Goal: Task Accomplishment & Management: Complete application form

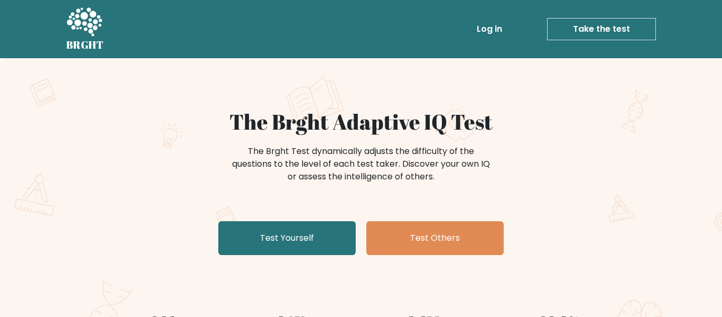
click at [270, 243] on link "Test Yourself" at bounding box center [286, 238] width 137 height 34
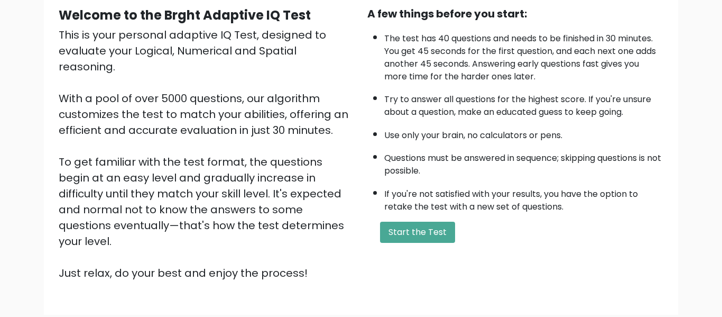
scroll to position [106, 0]
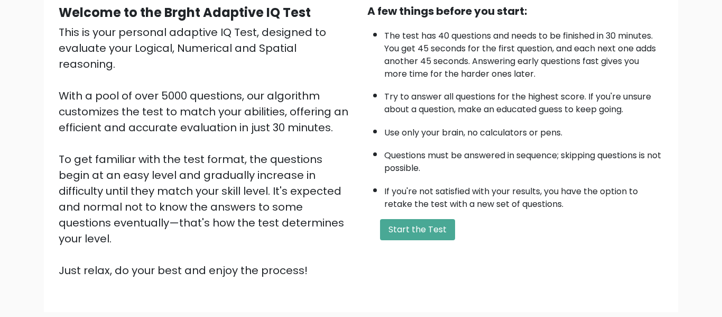
click at [392, 241] on div "A few things before you start: The test has 40 questions and needs to be finish…" at bounding box center [515, 140] width 309 height 275
click at [398, 239] on button "Start the Test" at bounding box center [417, 229] width 75 height 21
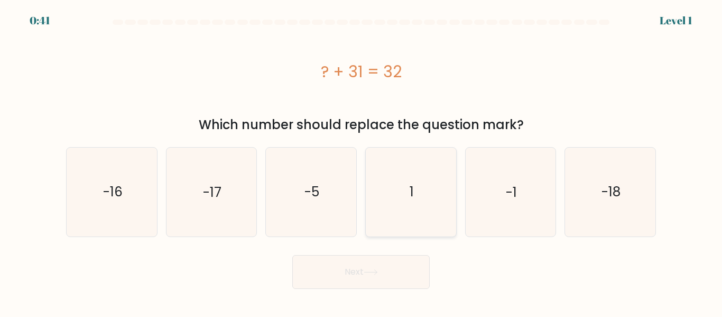
click at [376, 198] on icon "1" at bounding box center [411, 192] width 88 height 88
click at [362, 161] on input "d. 1" at bounding box center [361, 160] width 1 height 3
radio input "true"
click at [374, 260] on button "Next" at bounding box center [360, 272] width 137 height 34
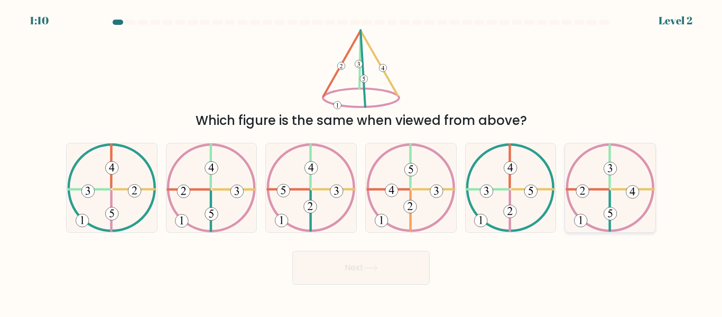
click at [583, 197] on 494 at bounding box center [582, 191] width 13 height 13
click at [362, 161] on input "f." at bounding box center [361, 160] width 1 height 3
radio input "true"
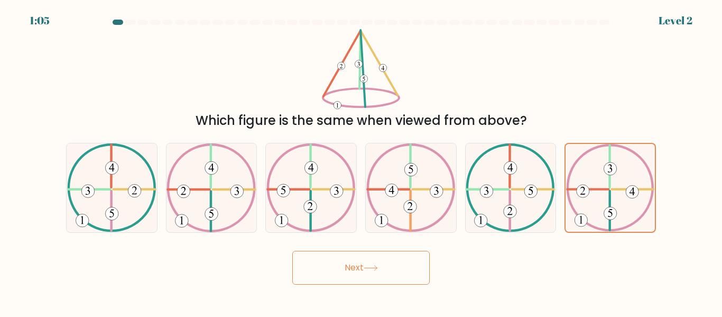
click at [373, 265] on icon at bounding box center [371, 268] width 14 height 6
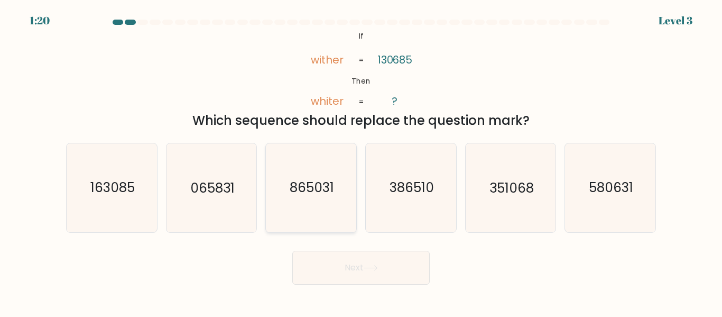
click at [319, 202] on icon "865031" at bounding box center [311, 187] width 88 height 88
click at [361, 161] on input "c. 865031" at bounding box center [361, 160] width 1 height 3
radio input "true"
click at [380, 262] on button "Next" at bounding box center [360, 268] width 137 height 34
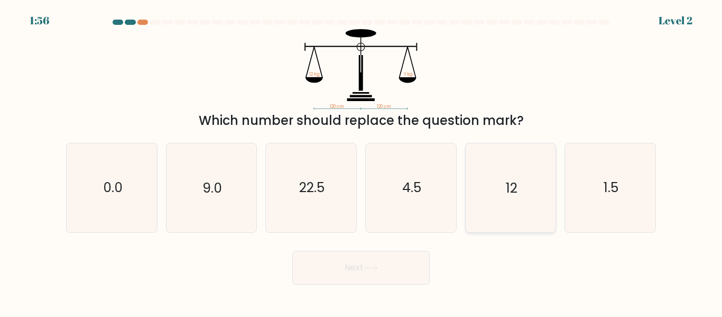
click at [480, 197] on icon "12" at bounding box center [510, 187] width 88 height 88
click at [362, 161] on input "e. 12" at bounding box center [361, 160] width 1 height 3
radio input "true"
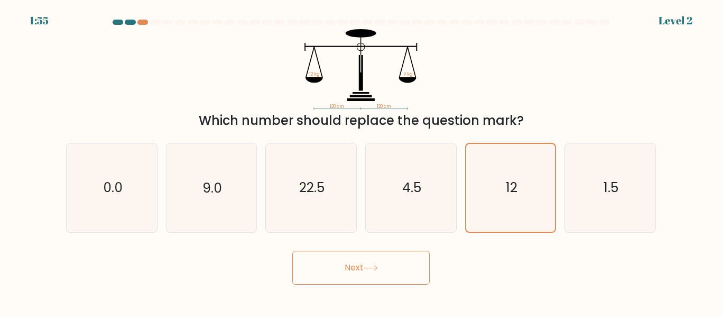
click at [388, 284] on body "1:55 Level 2" at bounding box center [361, 158] width 722 height 317
click at [388, 281] on button "Next" at bounding box center [360, 268] width 137 height 34
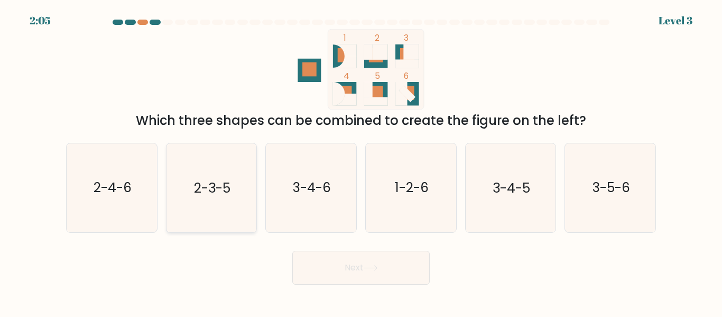
click at [178, 199] on icon "2-3-5" at bounding box center [211, 187] width 88 height 88
click at [361, 161] on input "b. 2-3-5" at bounding box center [361, 160] width 1 height 3
radio input "true"
click at [344, 262] on button "Next" at bounding box center [360, 268] width 137 height 34
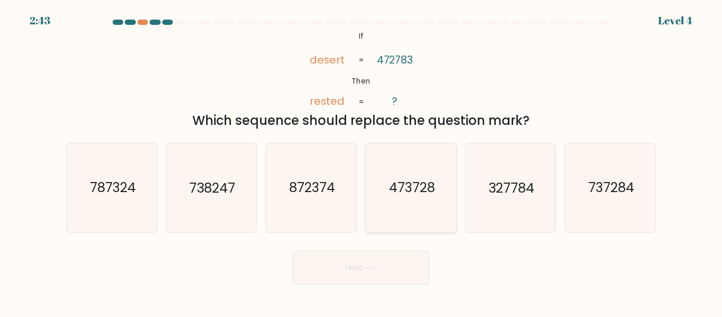
click at [400, 193] on text "473728" at bounding box center [412, 188] width 46 height 19
click at [362, 161] on input "d. 473728" at bounding box center [361, 160] width 1 height 3
radio input "true"
click at [405, 287] on body "2:41 Level 4 If" at bounding box center [361, 158] width 722 height 317
click at [387, 272] on button "Next" at bounding box center [360, 268] width 137 height 34
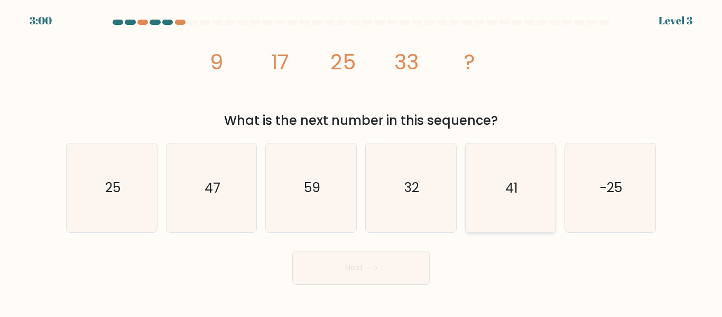
click at [495, 211] on icon "41" at bounding box center [510, 187] width 88 height 88
click at [362, 161] on input "e. 41" at bounding box center [361, 160] width 1 height 3
radio input "true"
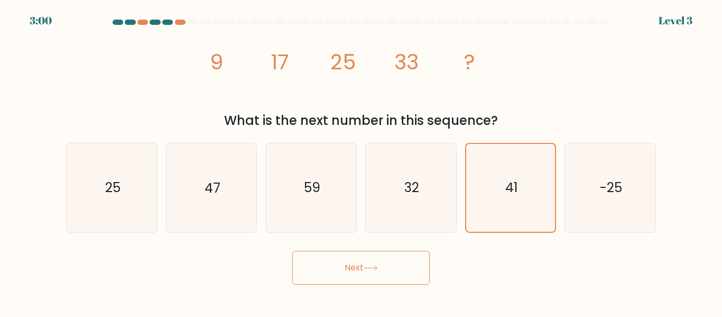
click at [396, 269] on button "Next" at bounding box center [360, 268] width 137 height 34
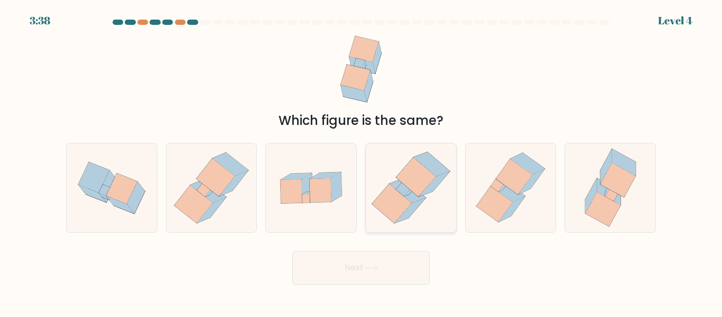
click at [402, 217] on icon at bounding box center [409, 210] width 31 height 25
click at [362, 161] on input "d." at bounding box center [361, 160] width 1 height 3
radio input "true"
click at [378, 267] on icon at bounding box center [371, 268] width 14 height 6
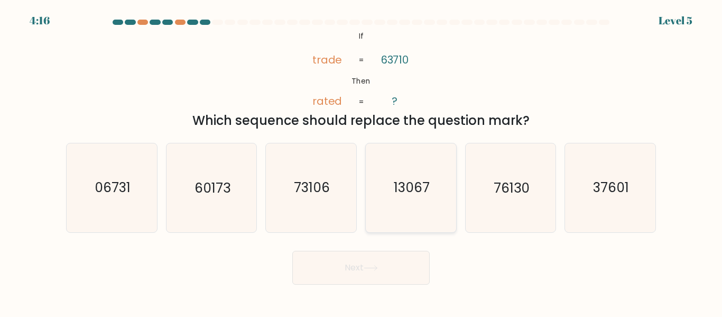
click at [415, 218] on icon "13067" at bounding box center [411, 187] width 88 height 88
click at [362, 161] on input "d. 13067" at bounding box center [361, 160] width 1 height 3
radio input "true"
click at [222, 205] on icon "60173" at bounding box center [211, 187] width 88 height 88
click at [361, 161] on input "b. 60173" at bounding box center [361, 160] width 1 height 3
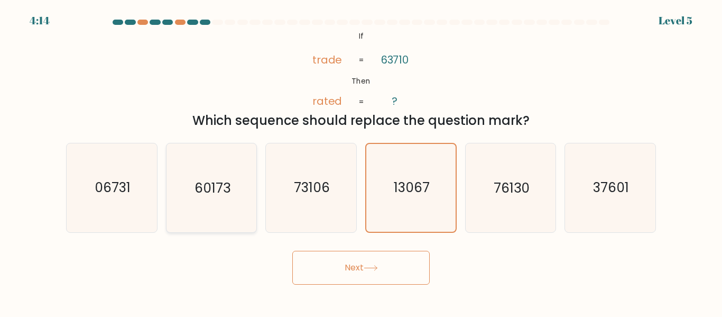
radio input "true"
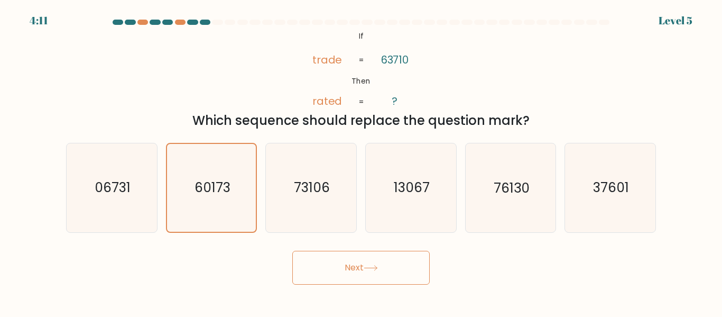
click at [358, 266] on button "Next" at bounding box center [360, 268] width 137 height 34
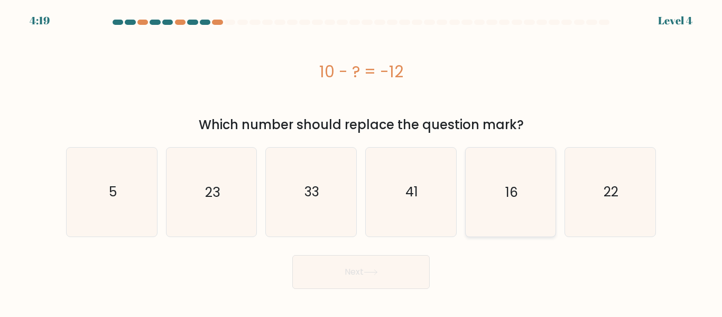
click at [505, 197] on text "16" at bounding box center [511, 191] width 13 height 19
click at [362, 161] on input "e. 16" at bounding box center [361, 160] width 1 height 3
radio input "true"
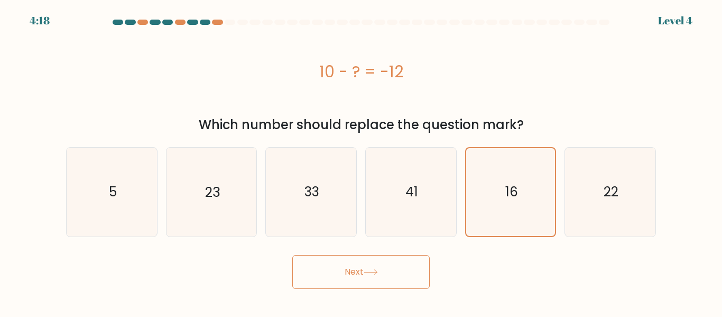
click at [342, 281] on button "Next" at bounding box center [360, 272] width 137 height 34
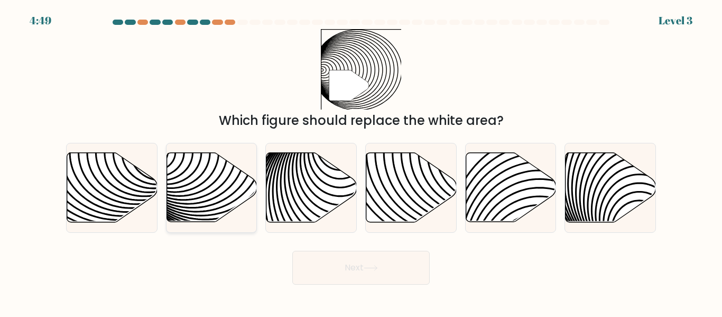
click at [192, 214] on icon at bounding box center [212, 187] width 90 height 69
click at [361, 161] on input "b." at bounding box center [361, 160] width 1 height 3
radio input "true"
click at [352, 272] on button "Next" at bounding box center [360, 268] width 137 height 34
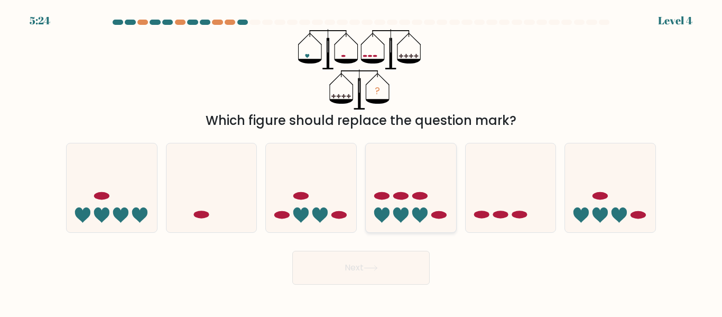
click at [439, 198] on icon at bounding box center [411, 187] width 90 height 75
click at [362, 161] on input "d." at bounding box center [361, 160] width 1 height 3
radio input "true"
click at [379, 263] on button "Next" at bounding box center [360, 268] width 137 height 34
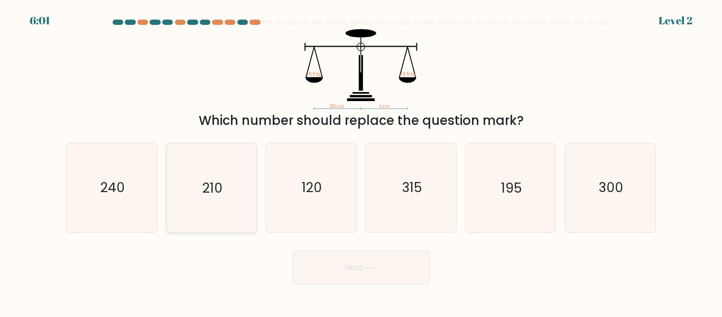
click at [209, 200] on icon "210" at bounding box center [211, 187] width 88 height 88
click at [361, 161] on input "b. 210" at bounding box center [361, 160] width 1 height 3
radio input "true"
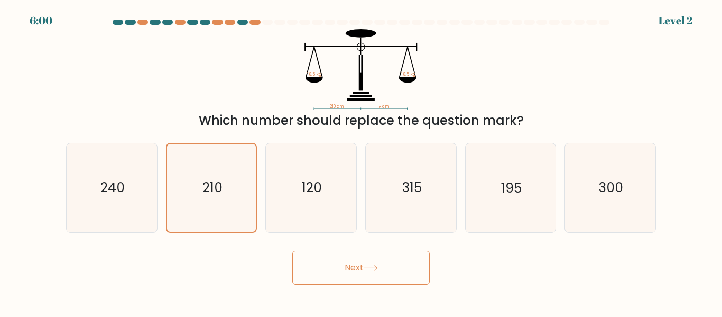
click at [357, 258] on button "Next" at bounding box center [360, 268] width 137 height 34
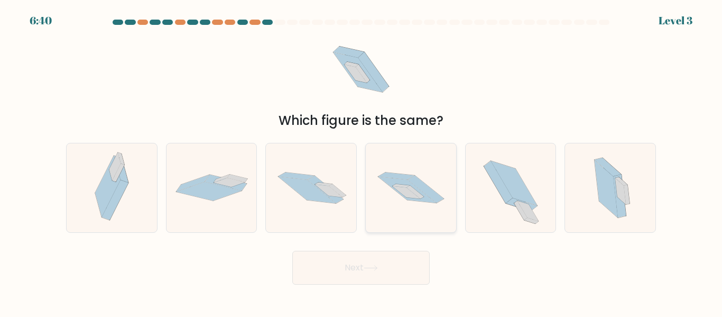
click at [381, 206] on icon at bounding box center [411, 188] width 90 height 60
click at [362, 161] on input "d." at bounding box center [361, 160] width 1 height 3
radio input "true"
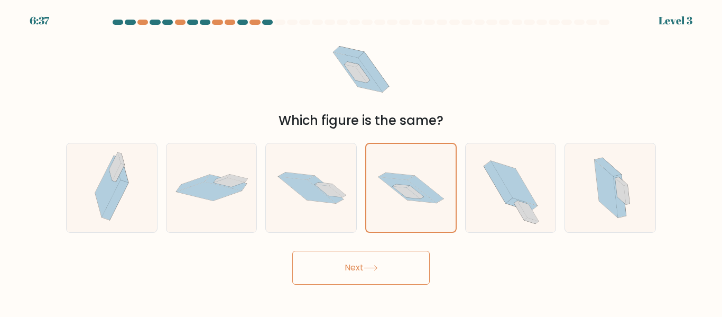
click at [388, 265] on button "Next" at bounding box center [360, 268] width 137 height 34
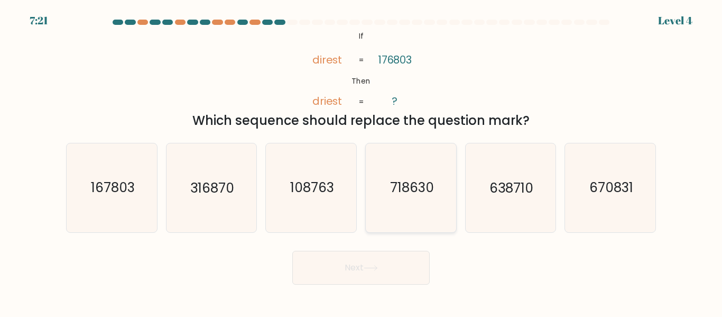
click at [435, 176] on icon "718630" at bounding box center [411, 187] width 88 height 88
click at [362, 161] on input "d. 718630" at bounding box center [361, 160] width 1 height 3
radio input "true"
click at [350, 282] on button "Next" at bounding box center [360, 268] width 137 height 34
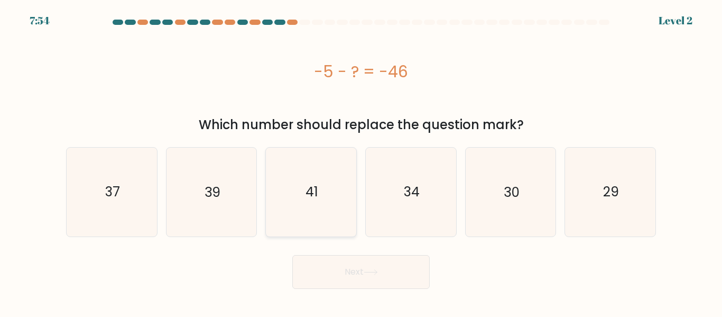
click at [304, 194] on icon "41" at bounding box center [311, 192] width 88 height 88
click at [361, 161] on input "c. 41" at bounding box center [361, 160] width 1 height 3
radio input "true"
click at [390, 273] on button "Next" at bounding box center [360, 272] width 137 height 34
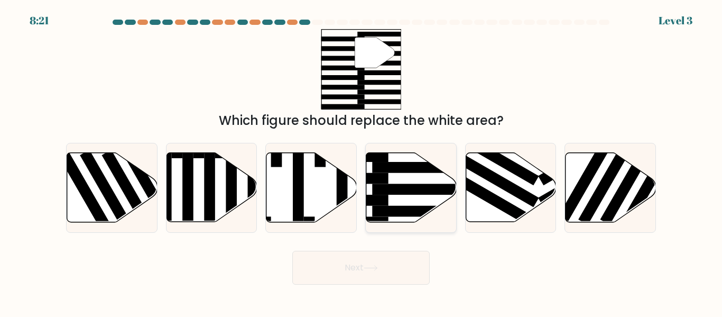
click at [421, 175] on icon at bounding box center [411, 187] width 90 height 69
click at [362, 161] on input "d." at bounding box center [361, 160] width 1 height 3
radio input "true"
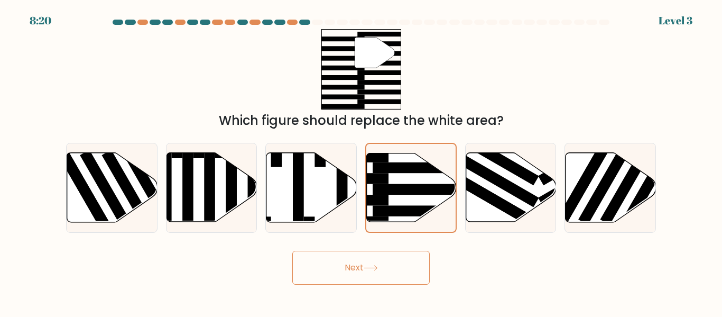
click at [379, 271] on button "Next" at bounding box center [360, 268] width 137 height 34
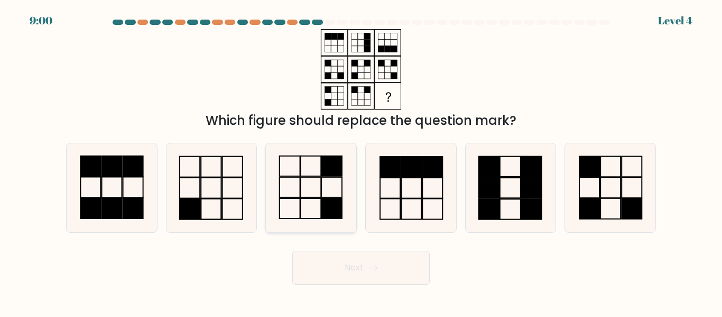
click at [321, 172] on rect at bounding box center [331, 166] width 21 height 20
click at [361, 161] on input "c." at bounding box center [361, 160] width 1 height 3
radio input "true"
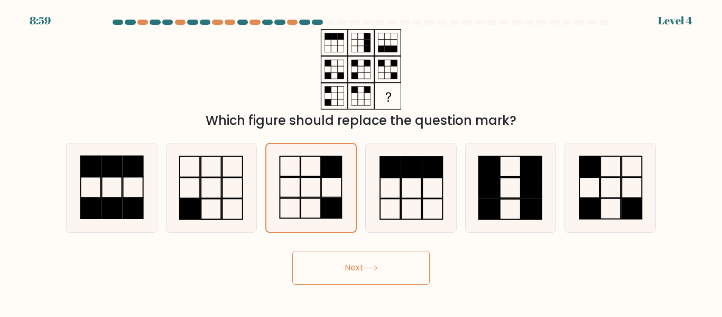
click at [375, 263] on button "Next" at bounding box center [360, 268] width 137 height 34
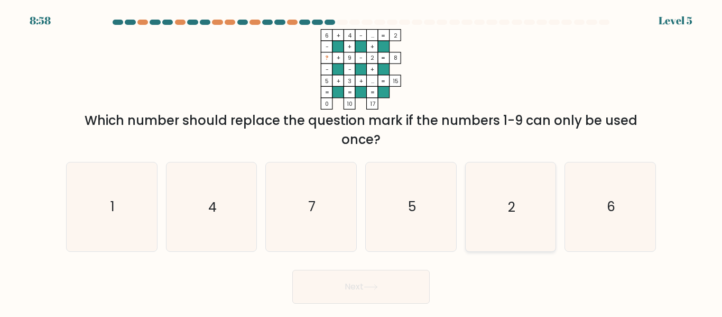
click at [502, 223] on icon "2" at bounding box center [510, 206] width 88 height 88
click at [362, 161] on input "e. 2" at bounding box center [361, 160] width 1 height 3
radio input "true"
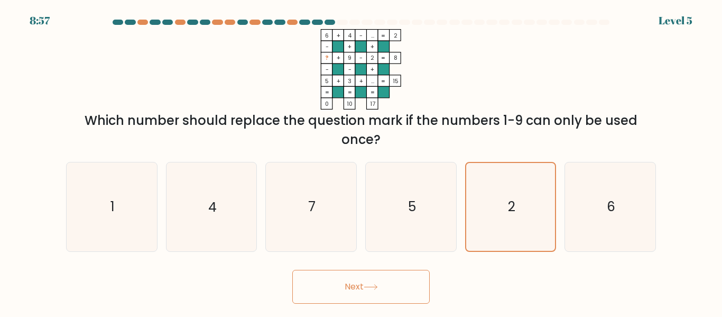
click at [403, 299] on button "Next" at bounding box center [360, 287] width 137 height 34
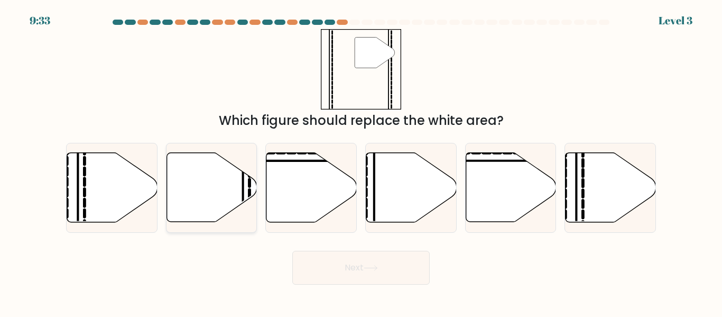
click at [185, 171] on icon at bounding box center [212, 187] width 90 height 69
click at [361, 161] on input "b." at bounding box center [361, 160] width 1 height 3
radio input "true"
click at [336, 274] on button "Next" at bounding box center [360, 268] width 137 height 34
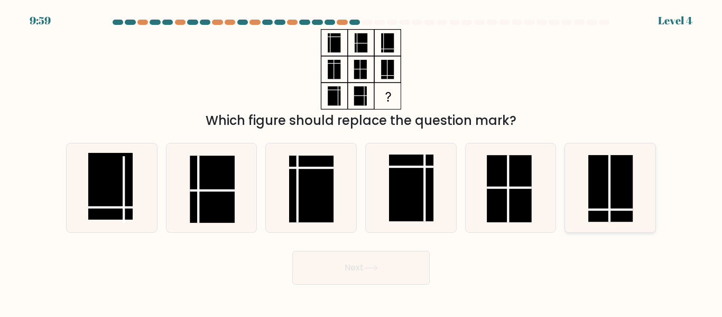
click at [642, 206] on icon at bounding box center [610, 187] width 88 height 88
click at [362, 161] on input "f." at bounding box center [361, 160] width 1 height 3
radio input "true"
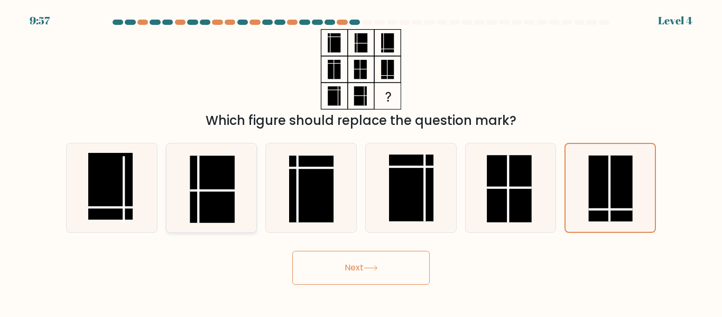
click at [222, 181] on rect at bounding box center [212, 188] width 44 height 67
click at [361, 161] on input "b." at bounding box center [361, 160] width 1 height 3
radio input "true"
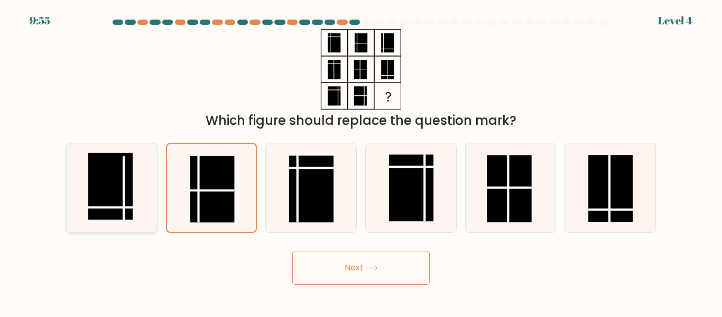
click at [113, 210] on rect at bounding box center [110, 186] width 44 height 67
click at [361, 161] on input "a." at bounding box center [361, 160] width 1 height 3
radio input "true"
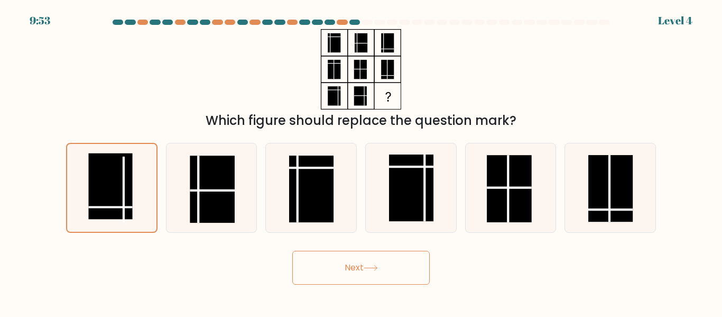
click at [344, 272] on button "Next" at bounding box center [360, 268] width 137 height 34
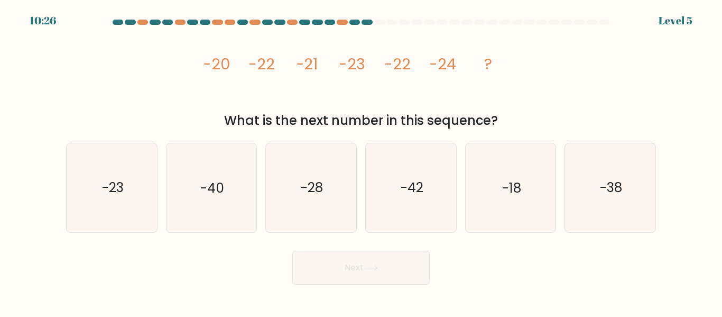
click at [576, 265] on div "Next" at bounding box center [361, 264] width 603 height 39
click at [117, 179] on text "-23" at bounding box center [113, 188] width 22 height 19
click at [361, 161] on input "a. -23" at bounding box center [361, 160] width 1 height 3
radio input "true"
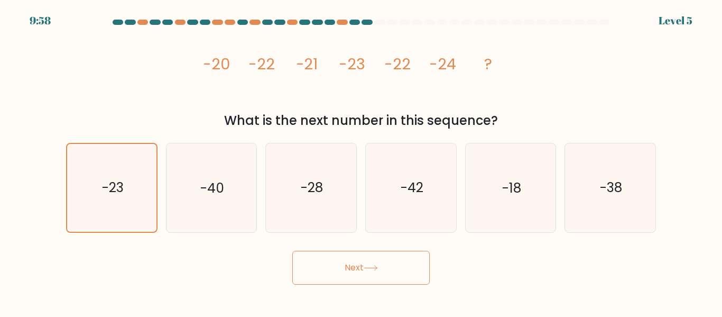
click at [404, 269] on button "Next" at bounding box center [360, 268] width 137 height 34
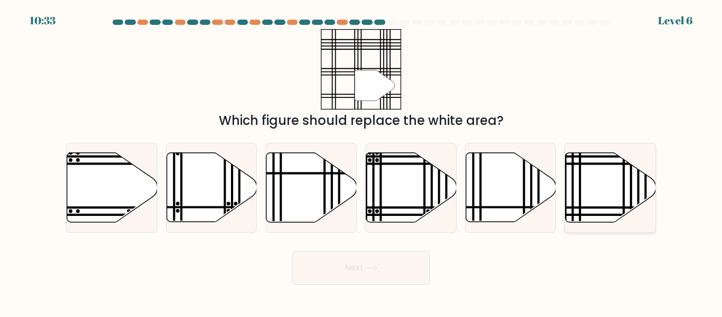
click at [608, 210] on icon at bounding box center [611, 187] width 90 height 69
click at [362, 161] on input "f." at bounding box center [361, 160] width 1 height 3
radio input "true"
click at [399, 269] on button "Next" at bounding box center [360, 268] width 137 height 34
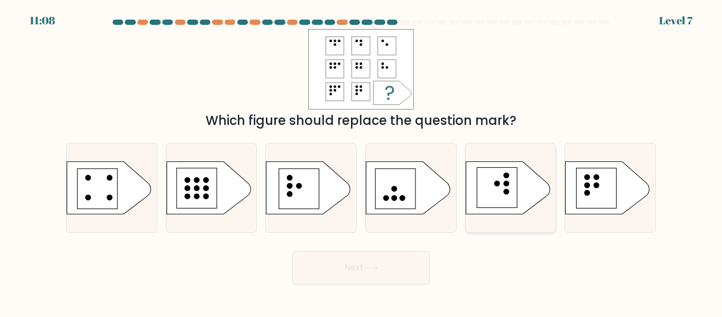
click at [507, 179] on rect at bounding box center [497, 187] width 40 height 40
click at [362, 161] on input "e." at bounding box center [361, 160] width 1 height 3
radio input "true"
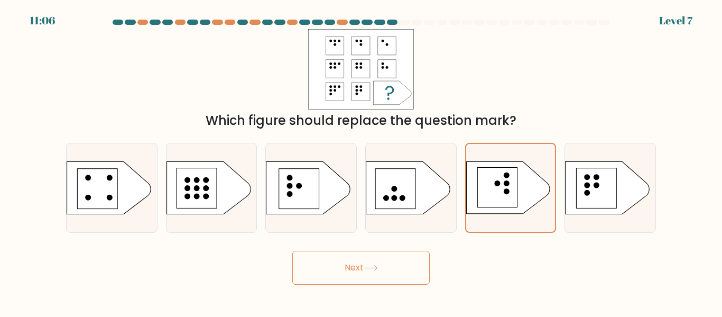
click at [367, 262] on button "Next" at bounding box center [360, 268] width 137 height 34
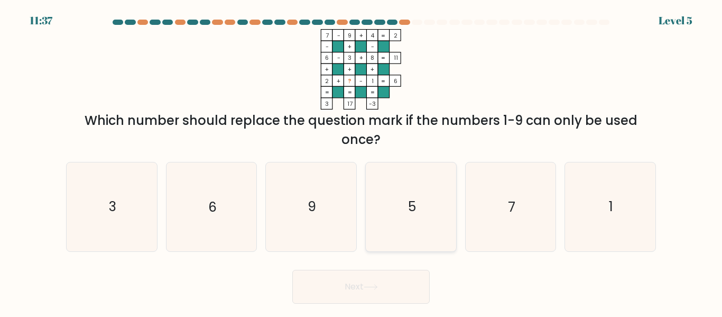
click at [398, 217] on icon "5" at bounding box center [411, 206] width 88 height 88
click at [362, 161] on input "d. 5" at bounding box center [361, 160] width 1 height 3
radio input "true"
click at [408, 289] on button "Next" at bounding box center [360, 287] width 137 height 34
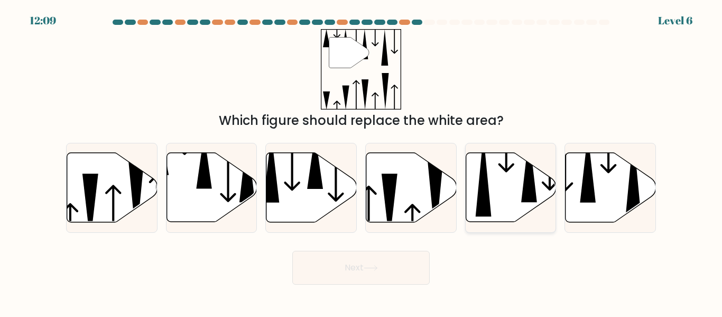
click at [528, 207] on icon at bounding box center [511, 187] width 90 height 69
click at [362, 161] on input "e." at bounding box center [361, 160] width 1 height 3
radio input "true"
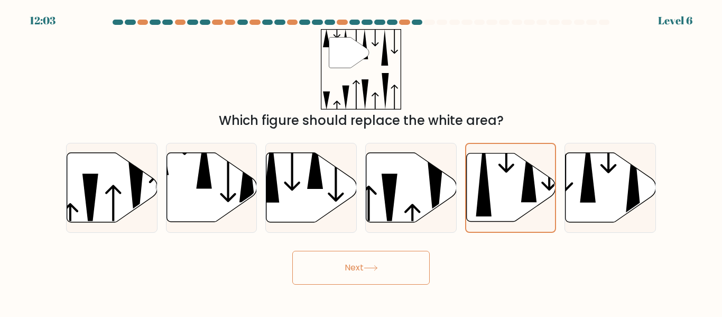
click at [336, 267] on button "Next" at bounding box center [360, 268] width 137 height 34
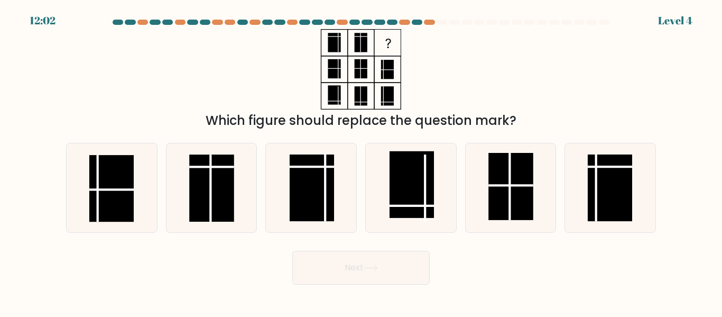
click at [336, 267] on button "Next" at bounding box center [360, 268] width 137 height 34
click at [181, 152] on icon at bounding box center [211, 187] width 88 height 88
click at [361, 159] on input "b." at bounding box center [361, 160] width 1 height 3
radio input "true"
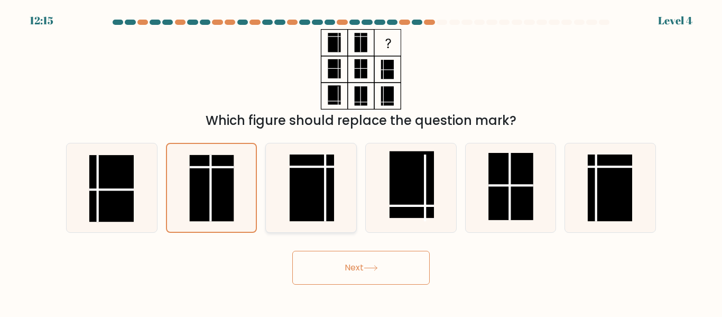
click at [306, 194] on rect at bounding box center [312, 187] width 44 height 67
click at [361, 161] on input "c." at bounding box center [361, 160] width 1 height 3
radio input "true"
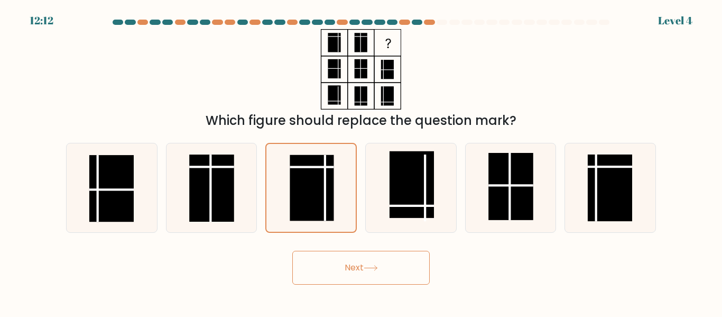
click at [329, 260] on button "Next" at bounding box center [360, 268] width 137 height 34
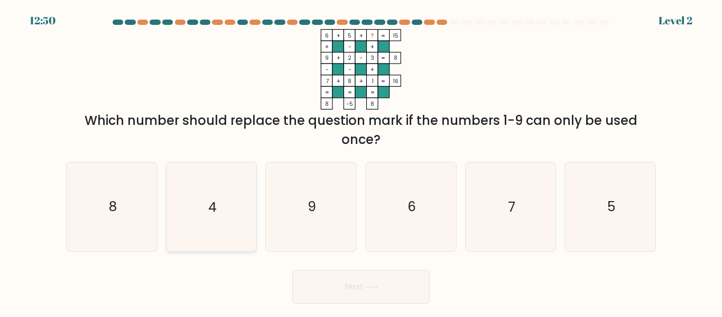
click at [233, 219] on icon "4" at bounding box center [211, 206] width 88 height 88
click at [361, 161] on input "b. 4" at bounding box center [361, 160] width 1 height 3
radio input "true"
click at [348, 298] on button "Next" at bounding box center [360, 287] width 137 height 34
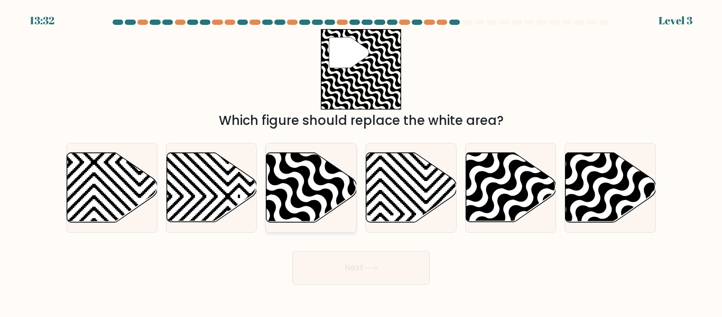
click at [318, 208] on icon at bounding box center [339, 225] width 182 height 182
click at [361, 161] on input "c." at bounding box center [361, 160] width 1 height 3
radio input "true"
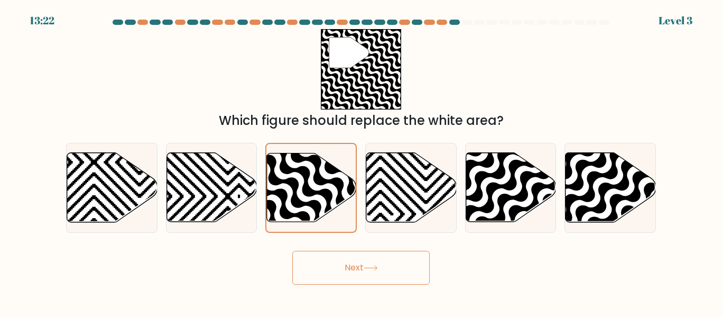
click at [367, 266] on icon at bounding box center [371, 268] width 14 height 6
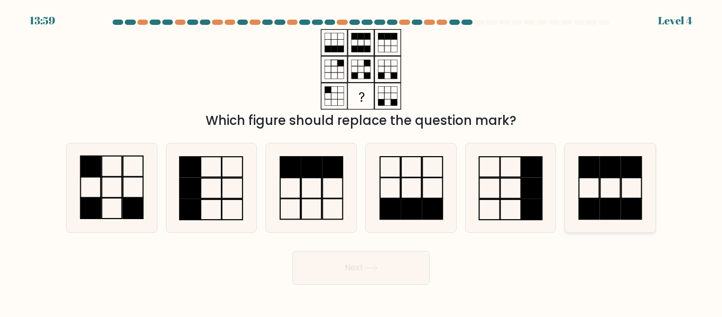
click at [610, 179] on icon at bounding box center [610, 187] width 88 height 88
click at [362, 161] on input "f." at bounding box center [361, 160] width 1 height 3
radio input "true"
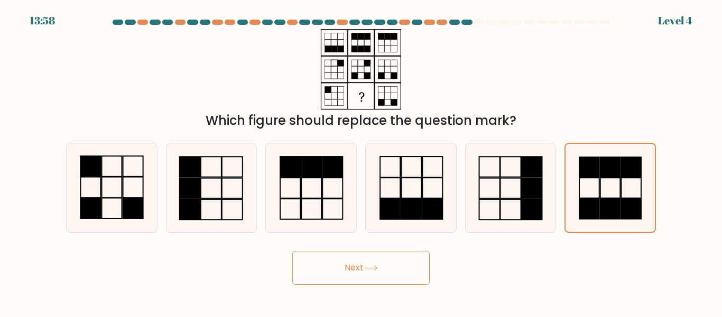
click at [369, 275] on button "Next" at bounding box center [360, 268] width 137 height 34
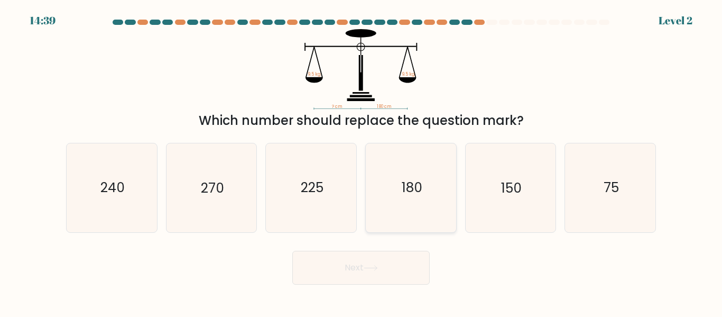
click at [422, 195] on text "180" at bounding box center [411, 188] width 21 height 19
click at [362, 161] on input "d. 180" at bounding box center [361, 160] width 1 height 3
radio input "true"
click at [387, 256] on button "Next" at bounding box center [360, 268] width 137 height 34
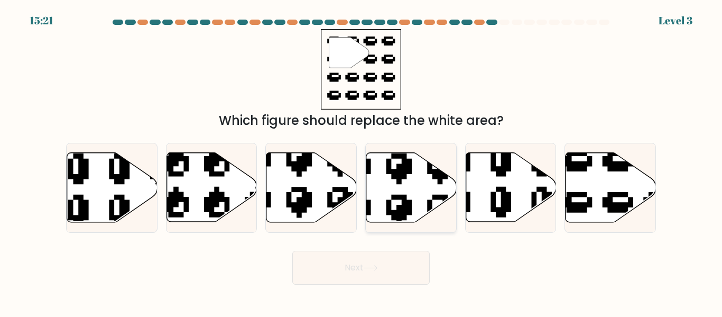
click at [413, 204] on icon at bounding box center [411, 187] width 90 height 69
click at [362, 161] on input "d." at bounding box center [361, 160] width 1 height 3
radio input "true"
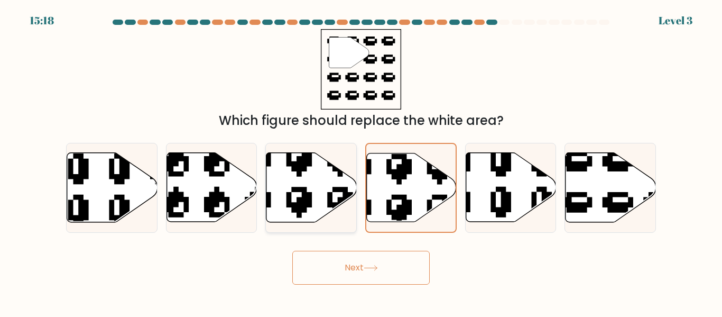
click at [338, 207] on icon at bounding box center [279, 222] width 149 height 153
click at [361, 161] on input "c." at bounding box center [361, 160] width 1 height 3
radio input "true"
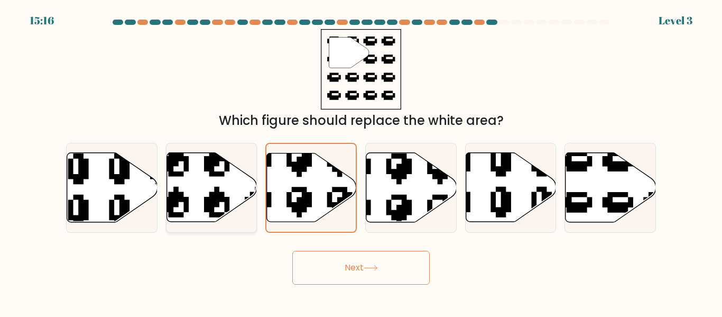
click at [232, 195] on icon at bounding box center [212, 187] width 90 height 69
click at [361, 161] on input "b." at bounding box center [361, 160] width 1 height 3
radio input "true"
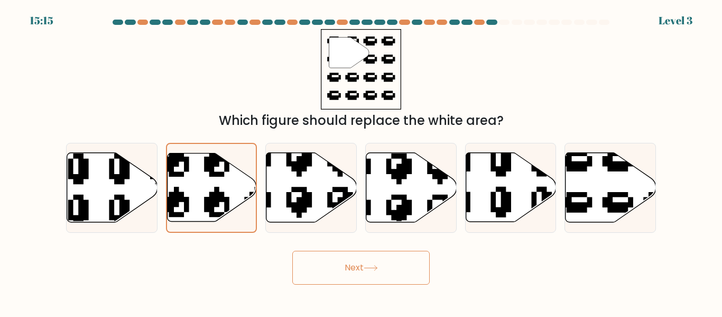
click at [327, 260] on button "Next" at bounding box center [360, 268] width 137 height 34
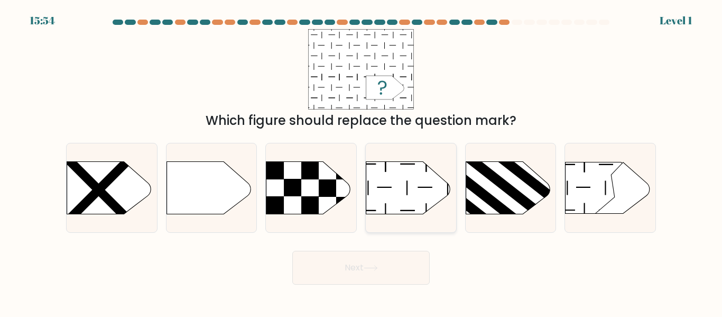
click at [393, 190] on icon at bounding box center [408, 187] width 85 height 53
click at [362, 161] on input "d." at bounding box center [361, 160] width 1 height 3
radio input "true"
click at [389, 266] on button "Next" at bounding box center [360, 268] width 137 height 34
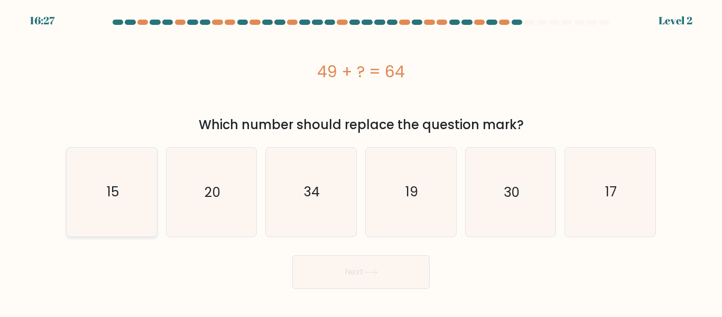
click at [146, 197] on icon "15" at bounding box center [112, 192] width 88 height 88
click at [361, 161] on input "a. 15" at bounding box center [361, 160] width 1 height 3
radio input "true"
click at [402, 272] on button "Next" at bounding box center [360, 272] width 137 height 34
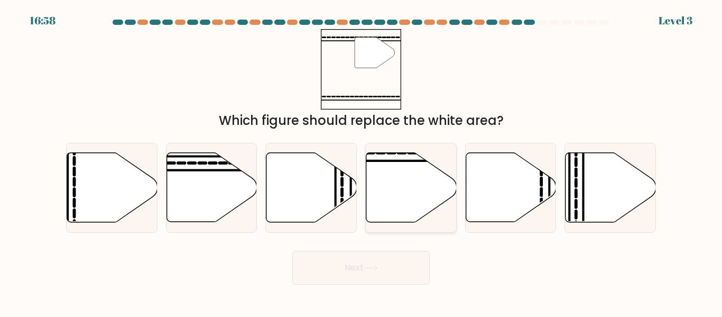
click at [420, 196] on icon at bounding box center [411, 187] width 90 height 69
click at [362, 161] on input "d." at bounding box center [361, 160] width 1 height 3
radio input "true"
click at [372, 266] on icon at bounding box center [371, 268] width 14 height 6
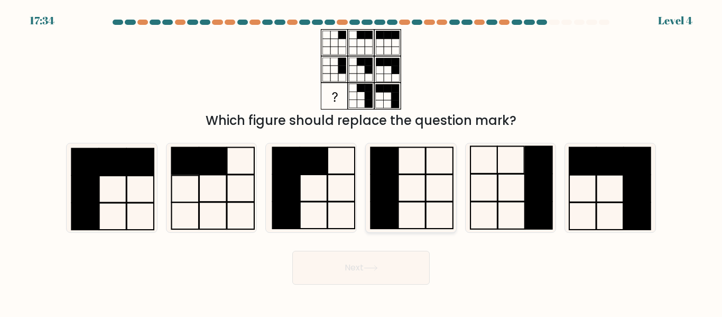
click at [420, 197] on icon at bounding box center [411, 187] width 88 height 88
click at [362, 161] on input "d." at bounding box center [361, 160] width 1 height 3
radio input "true"
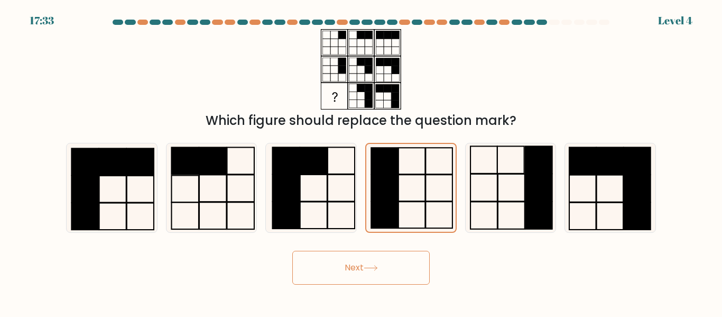
click at [357, 270] on button "Next" at bounding box center [360, 268] width 137 height 34
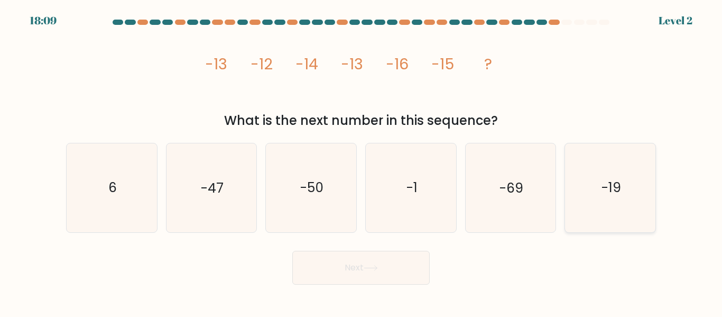
click at [583, 210] on icon "-19" at bounding box center [610, 187] width 88 height 88
click at [362, 161] on input "f. -19" at bounding box center [361, 160] width 1 height 3
radio input "true"
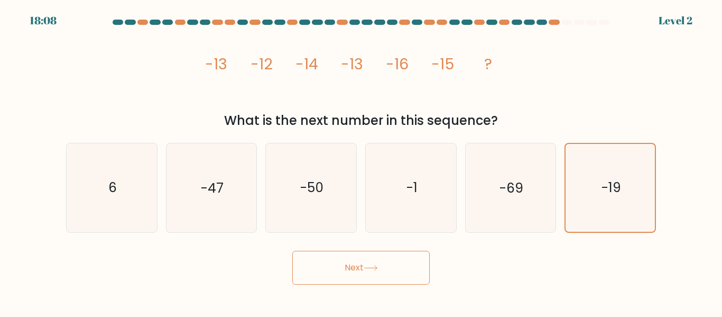
click at [392, 259] on button "Next" at bounding box center [360, 268] width 137 height 34
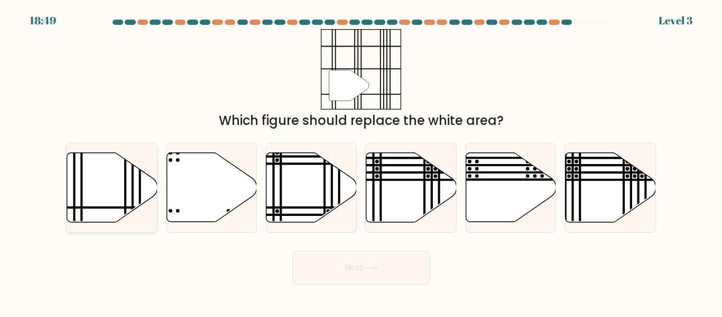
click at [95, 213] on icon at bounding box center [112, 187] width 90 height 69
click at [361, 161] on input "a." at bounding box center [361, 160] width 1 height 3
radio input "true"
click at [339, 256] on button "Next" at bounding box center [360, 268] width 137 height 34
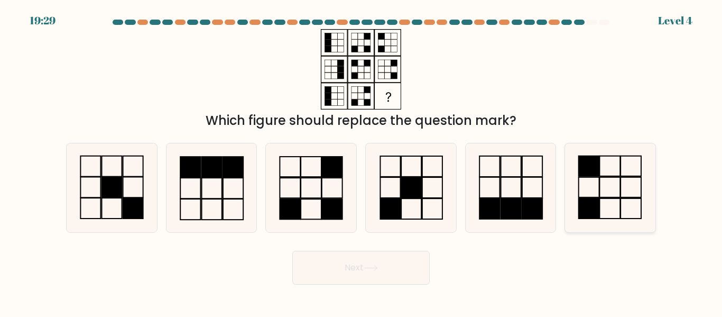
click at [577, 175] on icon at bounding box center [610, 187] width 88 height 88
click at [362, 161] on input "f." at bounding box center [361, 160] width 1 height 3
radio input "true"
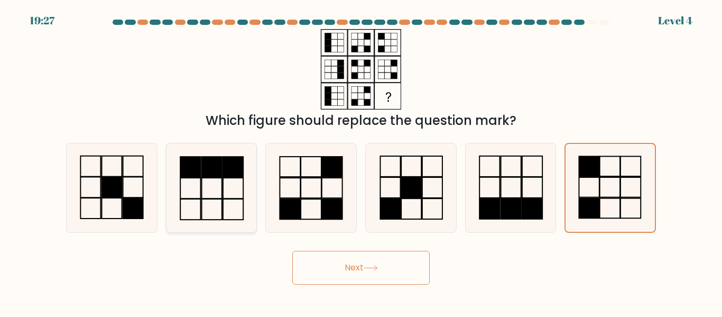
click at [239, 203] on icon at bounding box center [211, 187] width 88 height 88
click at [361, 161] on input "b." at bounding box center [361, 160] width 1 height 3
radio input "true"
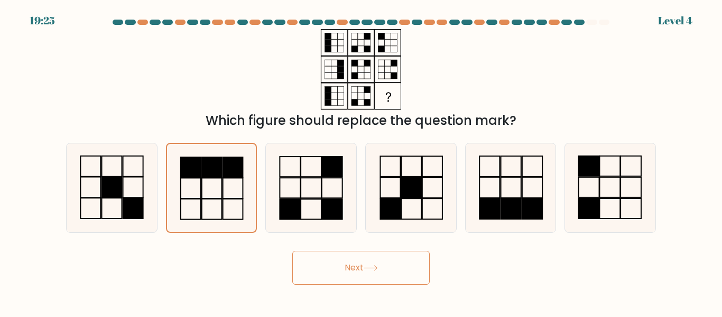
click at [383, 278] on button "Next" at bounding box center [360, 268] width 137 height 34
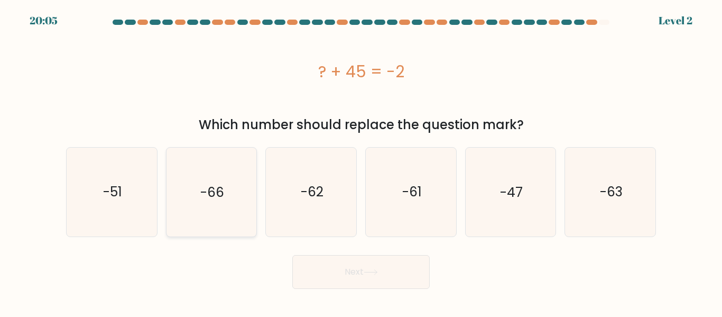
click at [228, 198] on icon "-66" at bounding box center [211, 192] width 88 height 88
click at [361, 161] on input "b. -66" at bounding box center [361, 160] width 1 height 3
radio input "true"
click at [337, 266] on button "Next" at bounding box center [360, 272] width 137 height 34
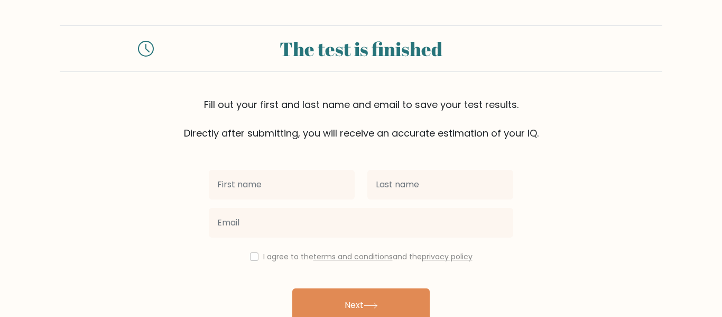
click at [241, 200] on div at bounding box center [282, 184] width 159 height 38
click at [235, 151] on div "I agree to the terms and conditions and the privacy policy Next Already have an…" at bounding box center [361, 243] width 317 height 206
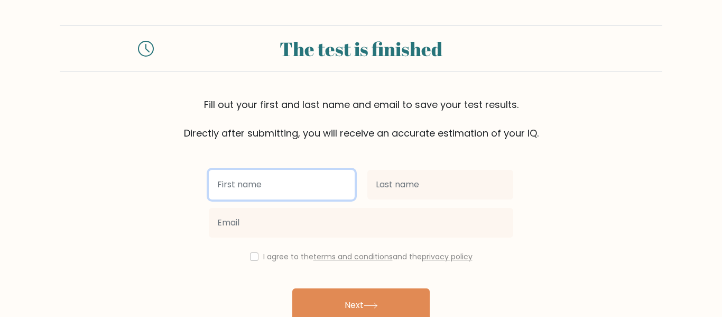
click at [244, 175] on input "text" at bounding box center [282, 185] width 146 height 30
type input "william"
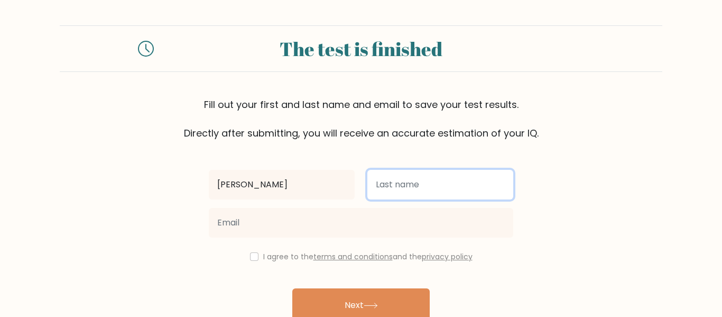
click at [377, 195] on input "text" at bounding box center [440, 185] width 146 height 30
type input "gill"
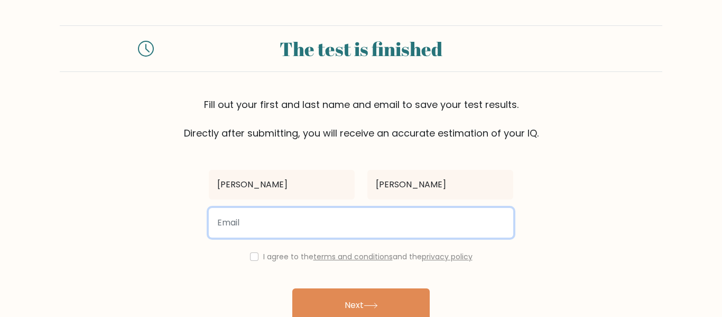
click at [408, 225] on input "email" at bounding box center [361, 223] width 305 height 30
type input "22Wgill@Rodingvalley.net"
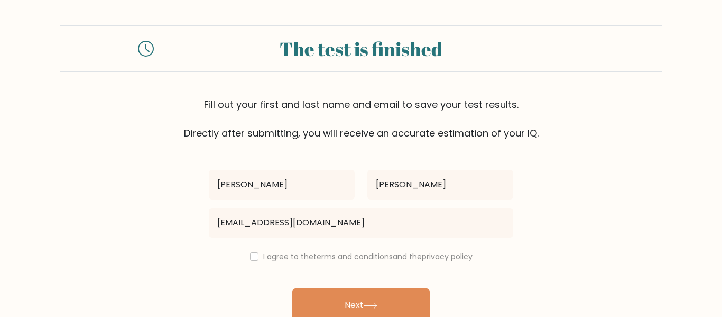
click at [258, 258] on div "I agree to the terms and conditions and the privacy policy" at bounding box center [361, 256] width 317 height 13
click at [252, 260] on input "checkbox" at bounding box center [254, 256] width 8 height 8
checkbox input "true"
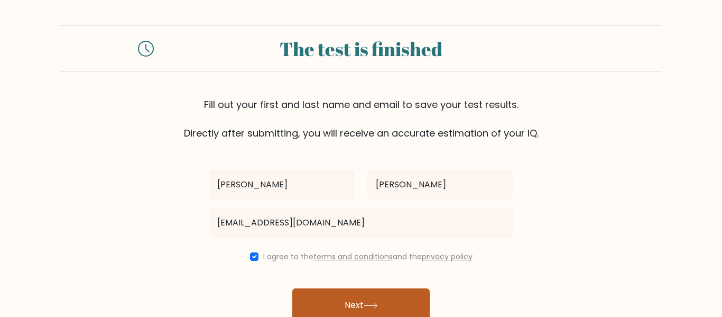
click at [344, 303] on button "Next" at bounding box center [360, 305] width 137 height 34
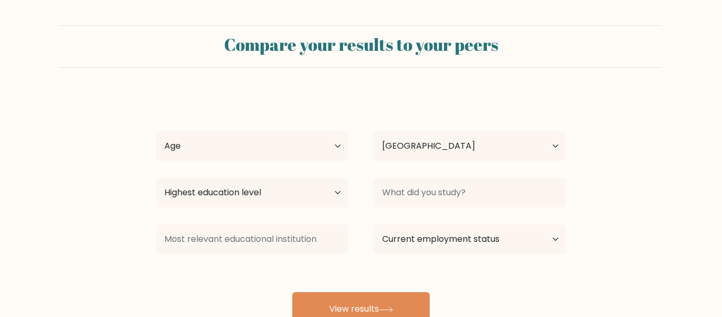
select select "GB"
click at [265, 154] on select "Age Under 18 years old 18-24 years old 25-34 years old 35-44 years old 45-54 ye…" at bounding box center [252, 146] width 192 height 30
select select "min_18"
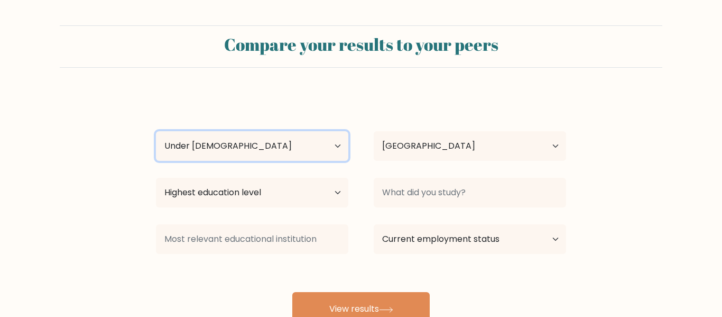
click at [156, 131] on select "Age Under 18 years old 18-24 years old 25-34 years old 35-44 years old 45-54 ye…" at bounding box center [252, 146] width 192 height 30
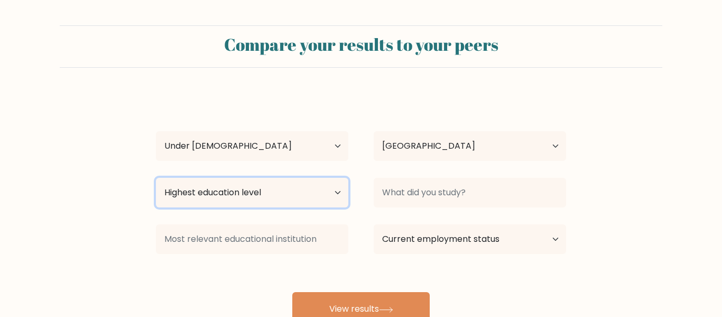
click at [303, 196] on select "Highest education level No schooling Primary Lower Secondary Upper Secondary Oc…" at bounding box center [252, 193] width 192 height 30
select select "upper_secondary"
click at [156, 178] on select "Highest education level No schooling Primary Lower Secondary Upper Secondary Oc…" at bounding box center [252, 193] width 192 height 30
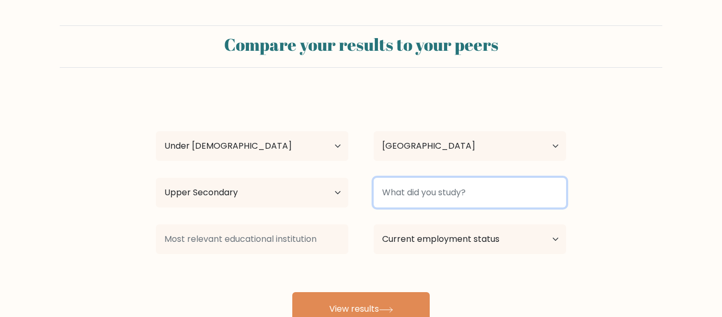
click at [417, 186] on input at bounding box center [470, 193] width 192 height 30
type input "nothing"
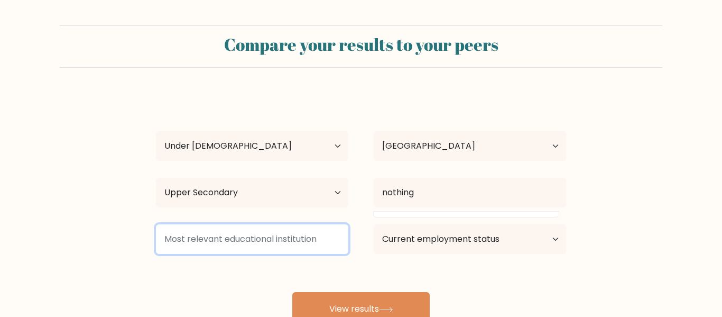
click at [261, 231] on input at bounding box center [252, 239] width 192 height 30
type input "idk"
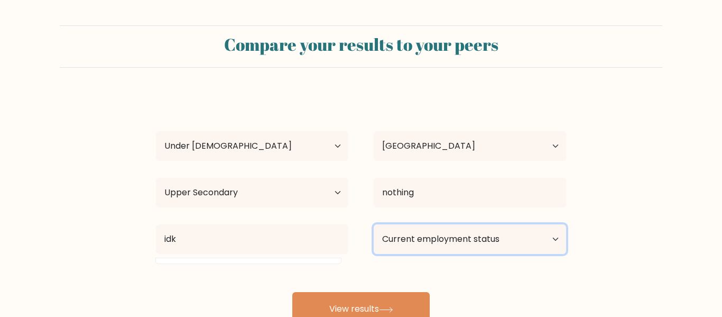
click at [434, 247] on select "Current employment status Employed Student Retired Other / prefer not to answer" at bounding box center [470, 239] width 192 height 30
select select "student"
click at [374, 224] on select "Current employment status Employed Student Retired Other / prefer not to answer" at bounding box center [470, 239] width 192 height 30
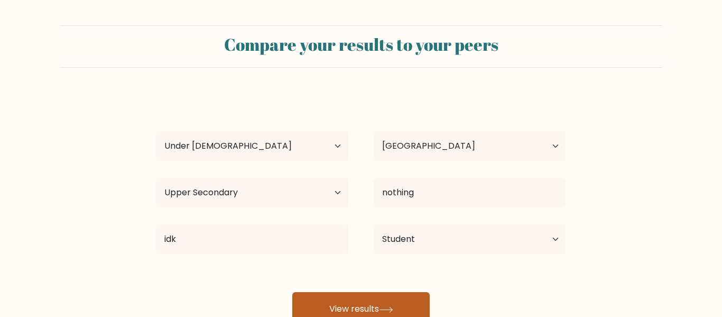
click at [353, 296] on button "View results" at bounding box center [360, 309] width 137 height 34
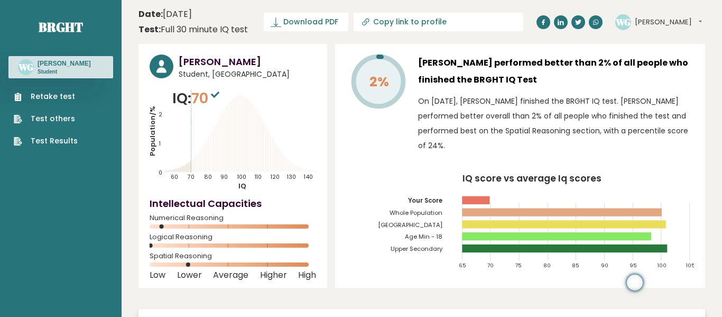
click at [70, 140] on link "Test Results" at bounding box center [46, 140] width 64 height 11
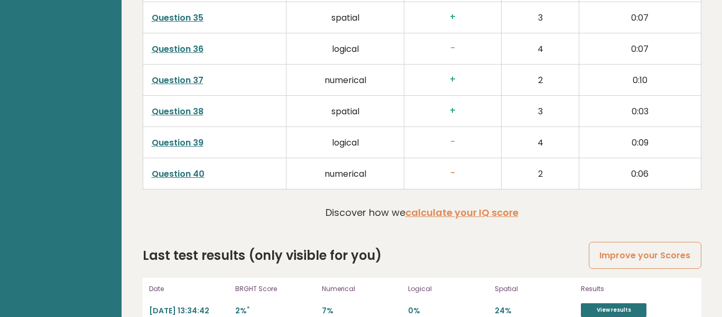
scroll to position [2674, 0]
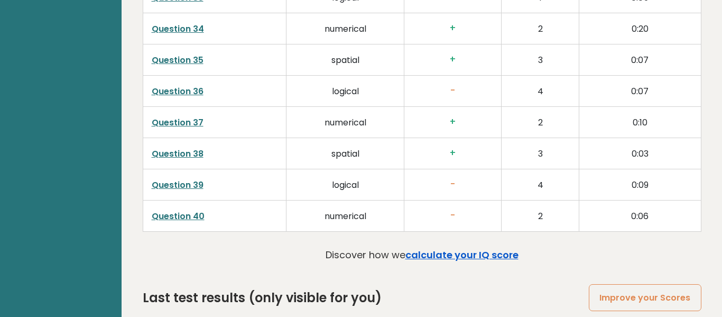
click at [485, 254] on link "calculate your IQ score" at bounding box center [462, 254] width 113 height 13
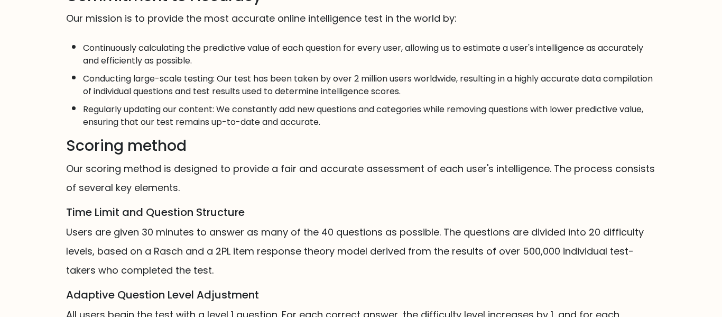
scroll to position [561, 0]
